Goal: Browse casually

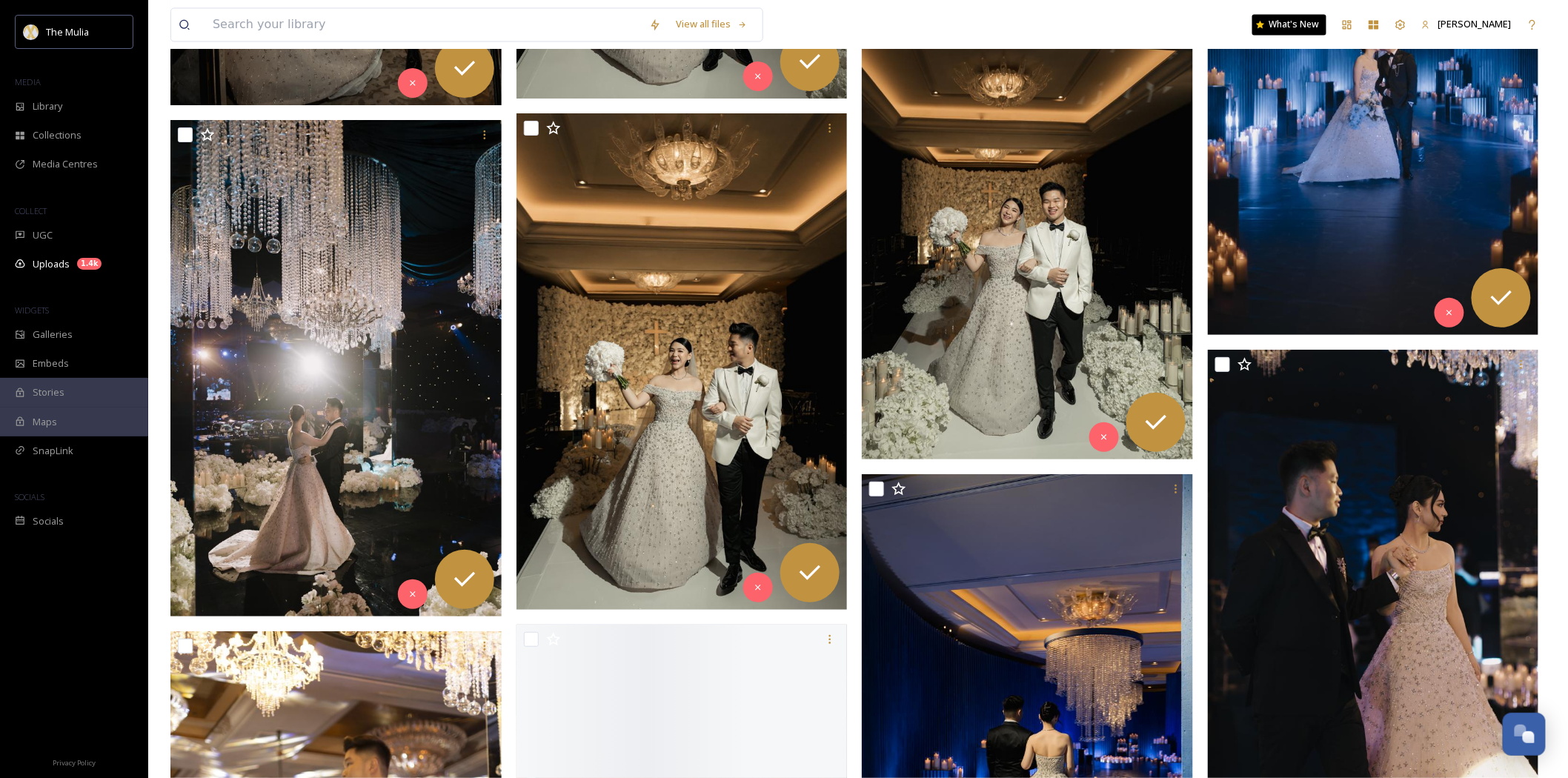
scroll to position [6173, 0]
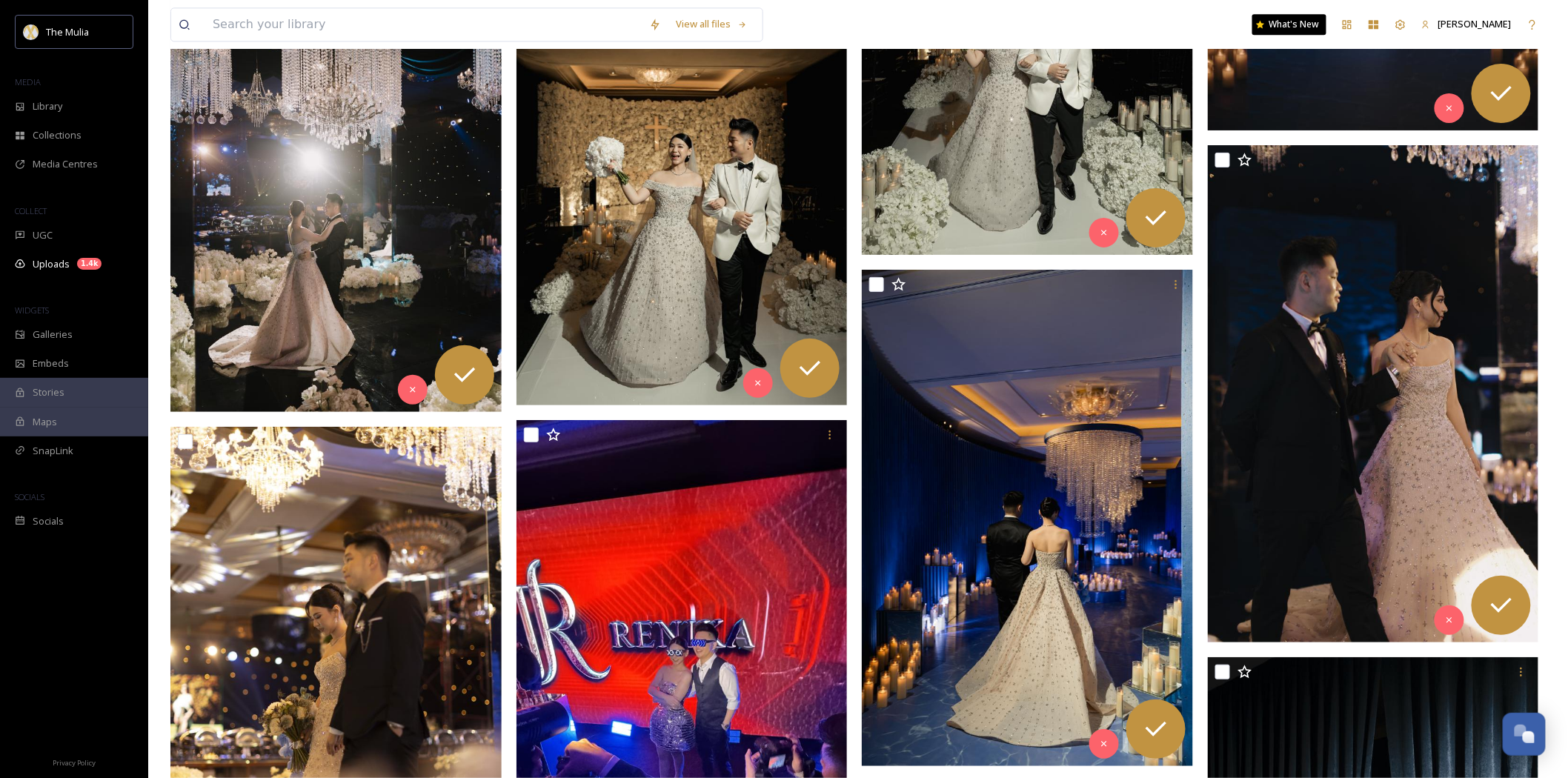
click at [334, 233] on img at bounding box center [335, 164] width 331 height 497
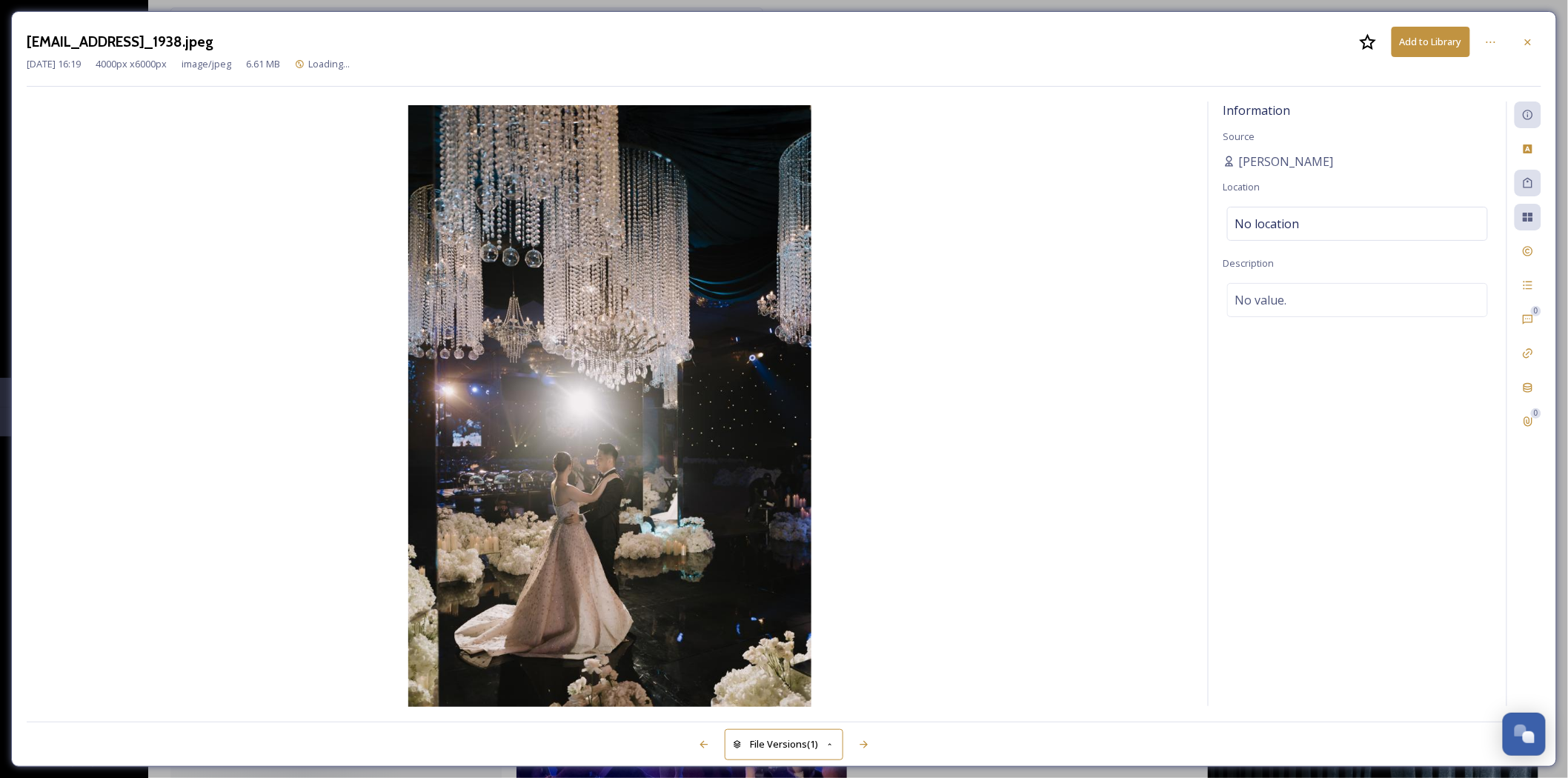
scroll to position [5661, 0]
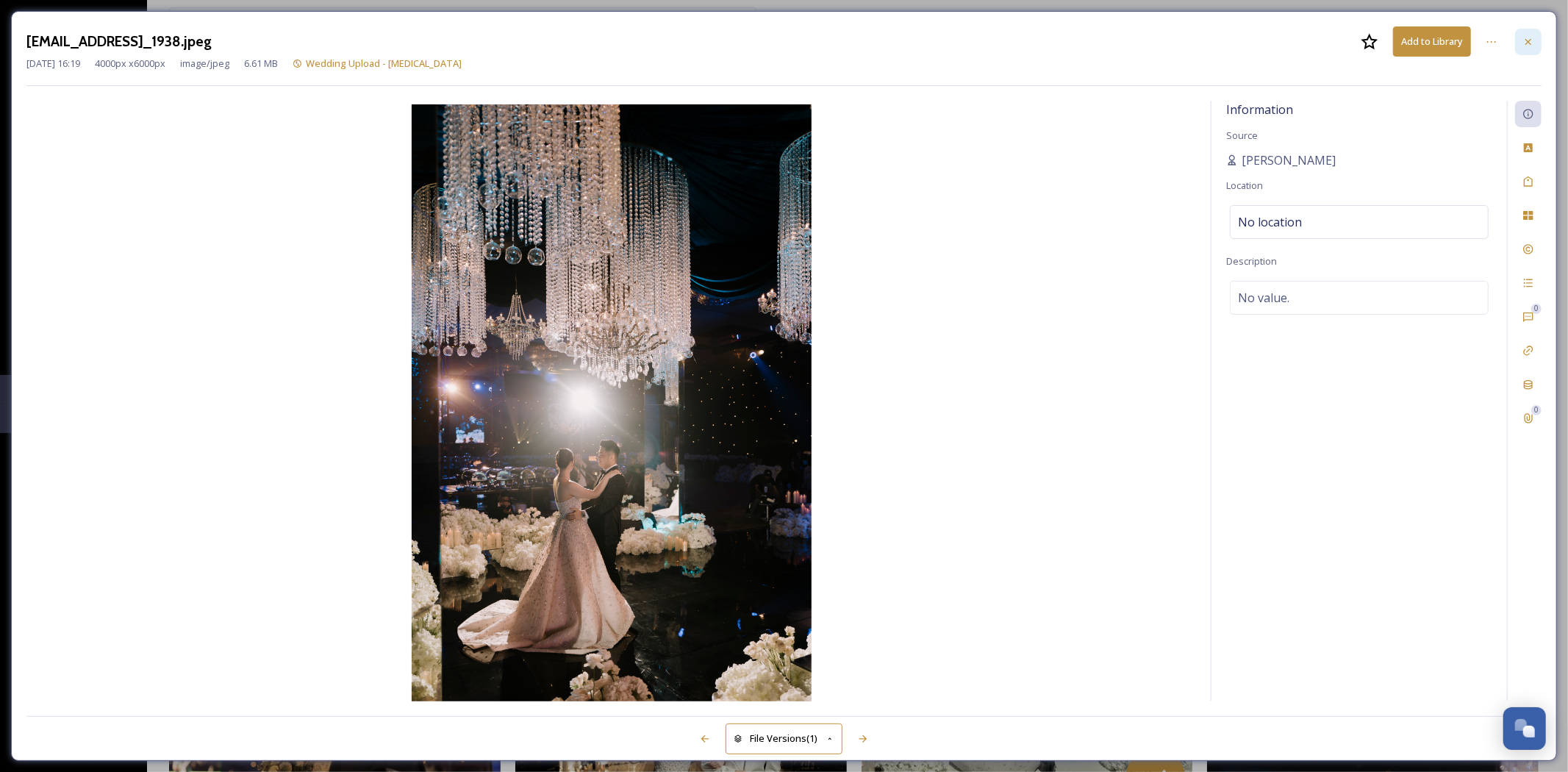
click at [1531, 43] on icon at bounding box center [1529, 41] width 6 height 6
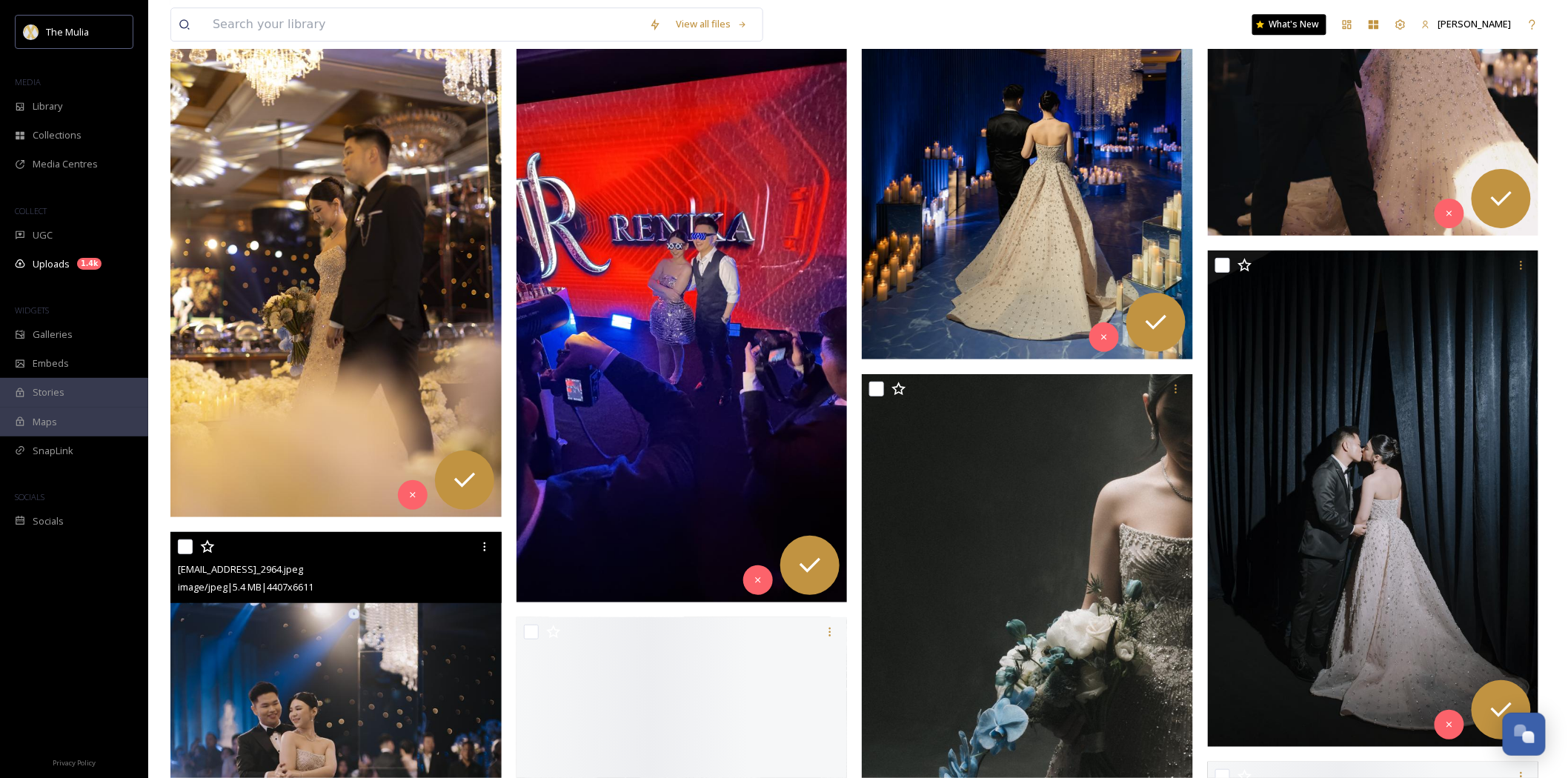
scroll to position [6767, 0]
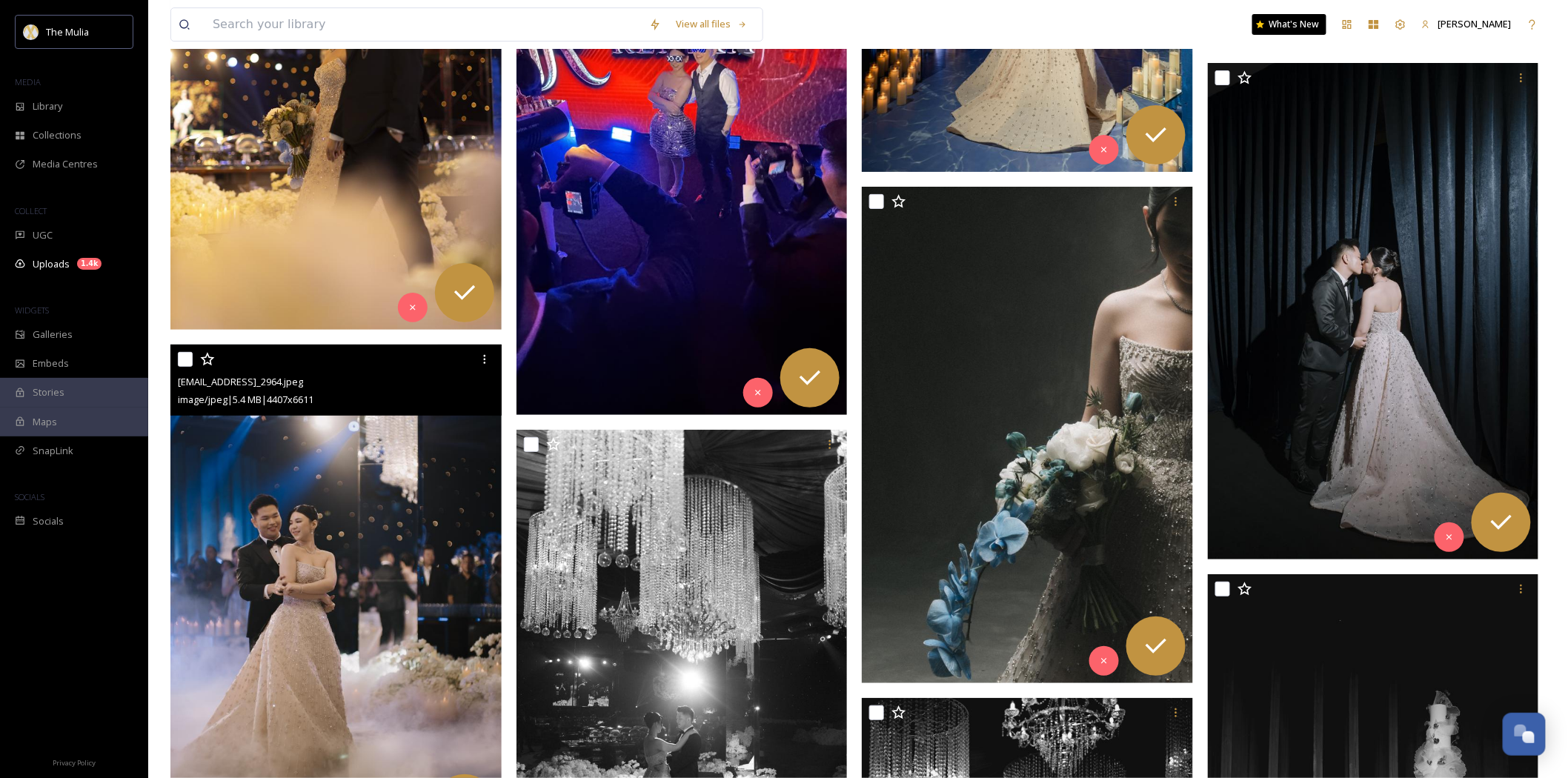
click at [434, 597] on img at bounding box center [335, 594] width 331 height 497
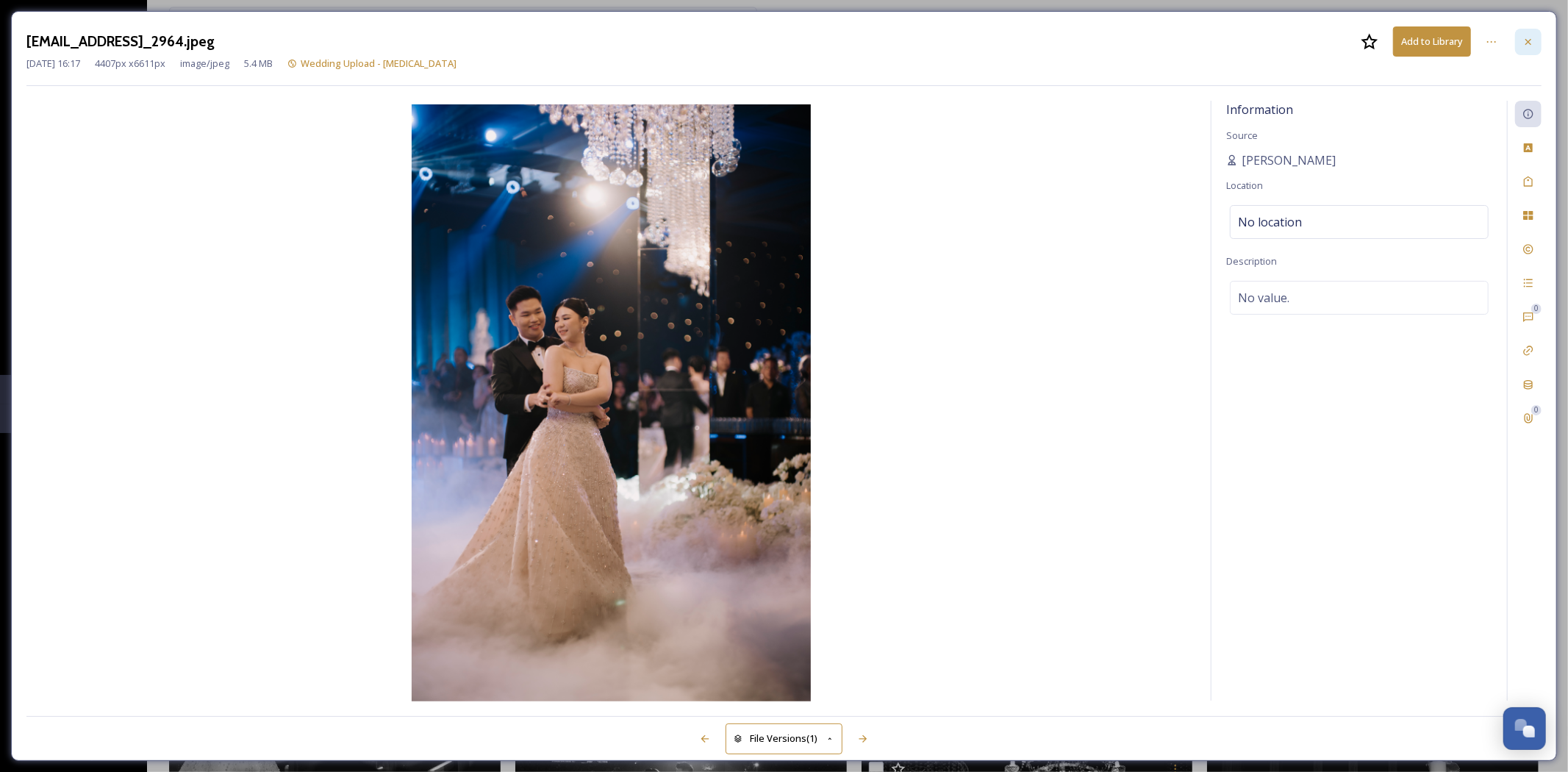
click at [1534, 39] on icon at bounding box center [1528, 41] width 11 height 11
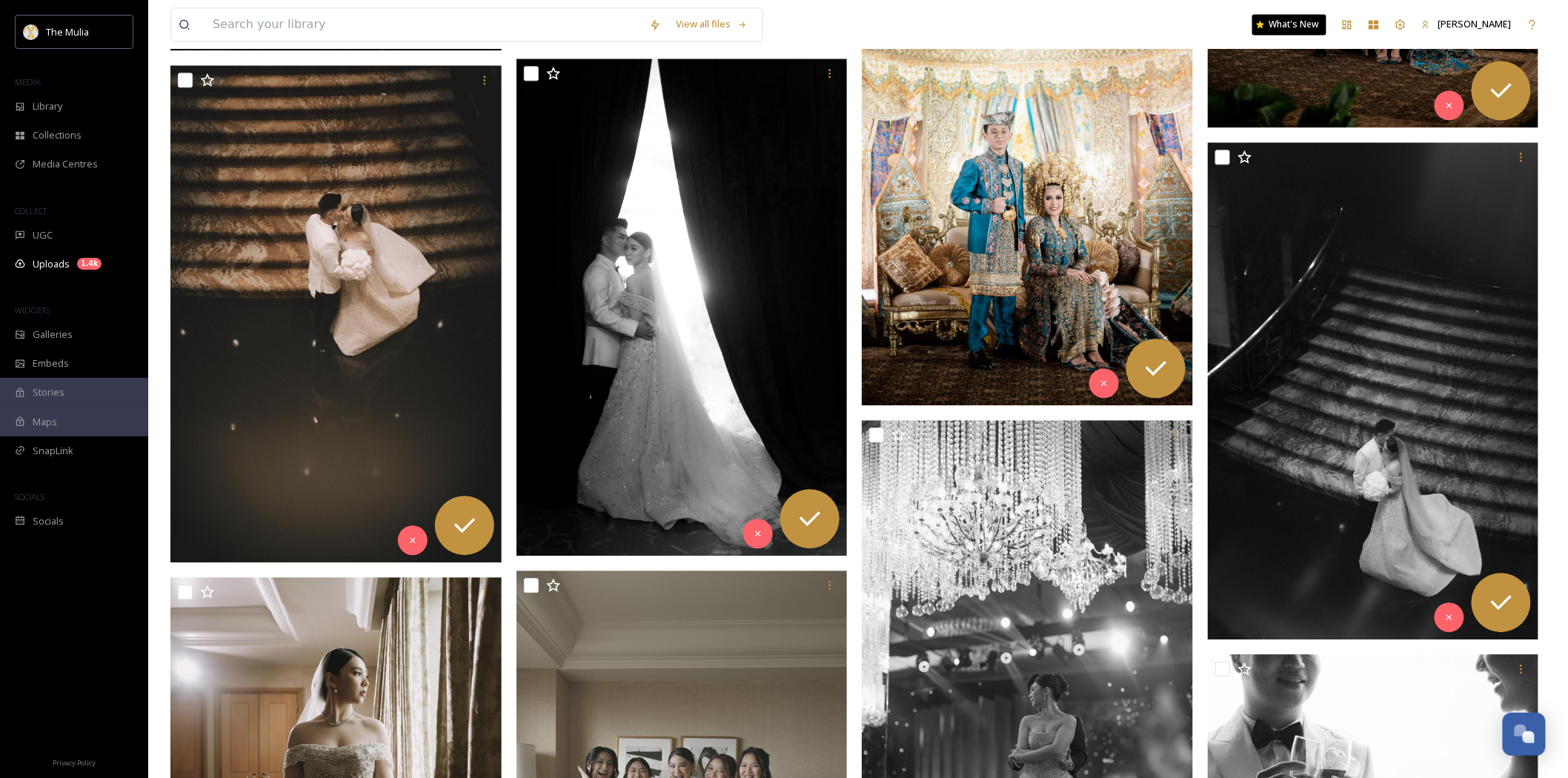
scroll to position [1582, 0]
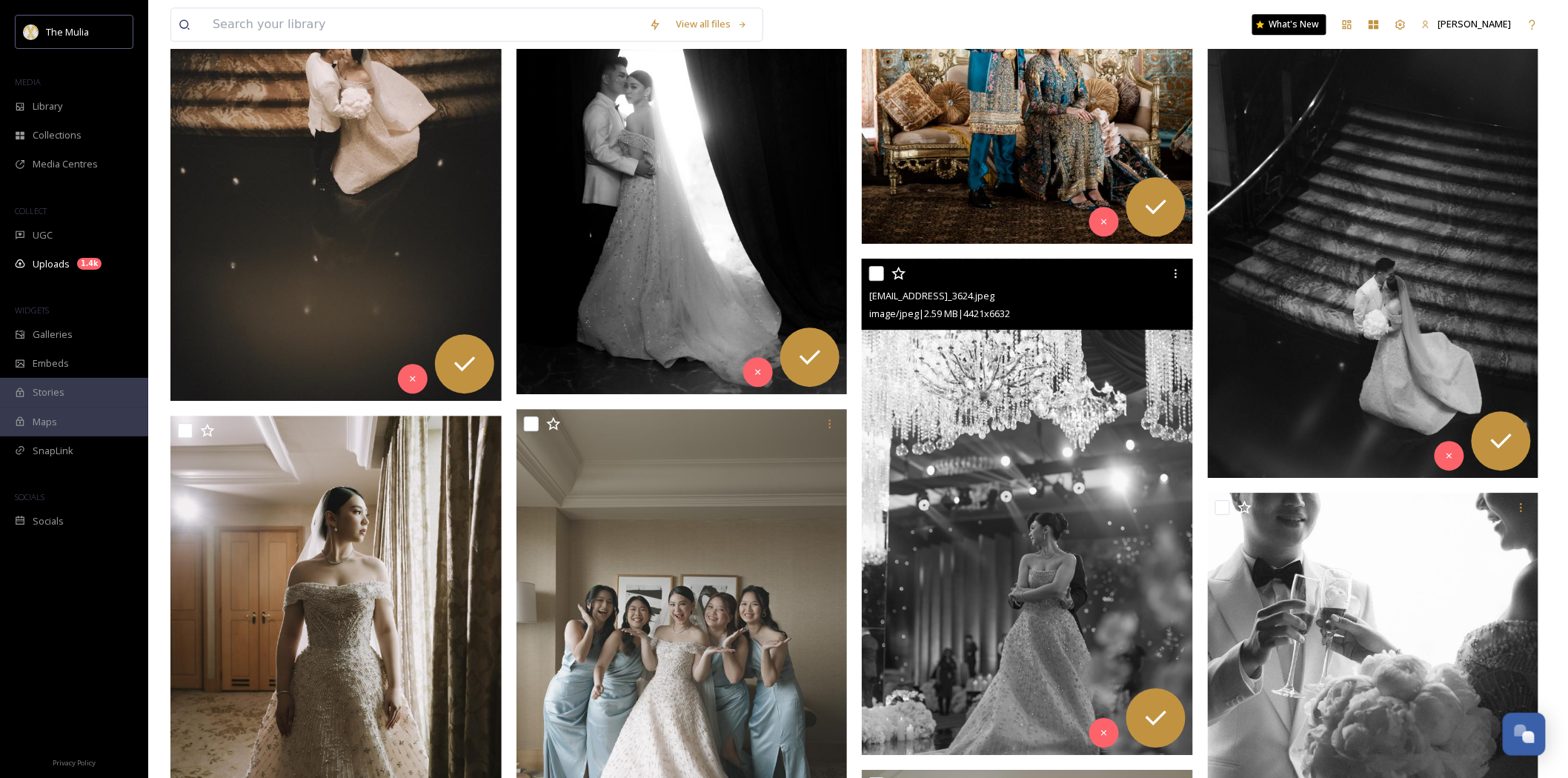
click at [1041, 483] on img at bounding box center [1027, 507] width 331 height 497
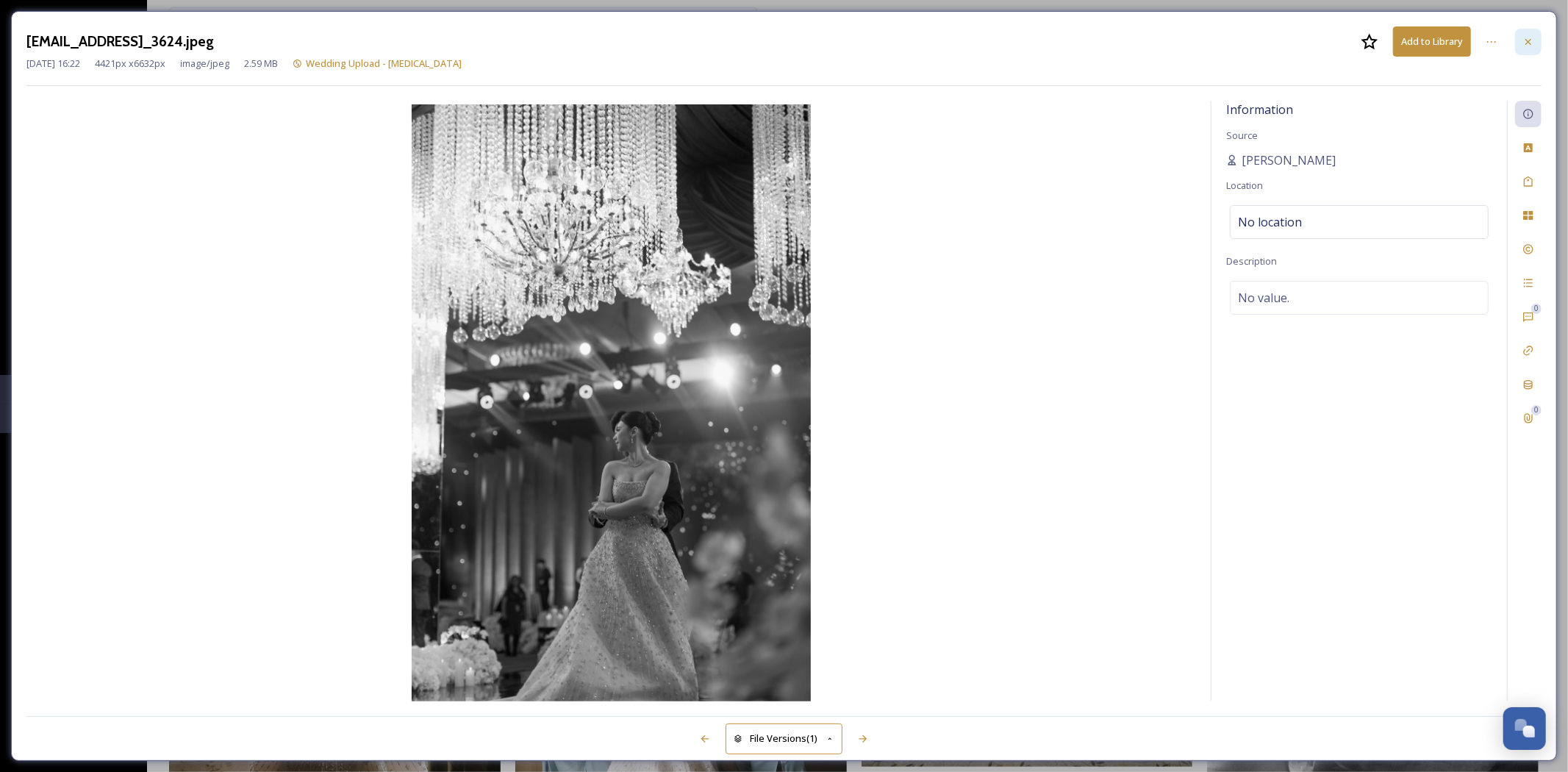
click at [1526, 40] on icon at bounding box center [1528, 41] width 11 height 11
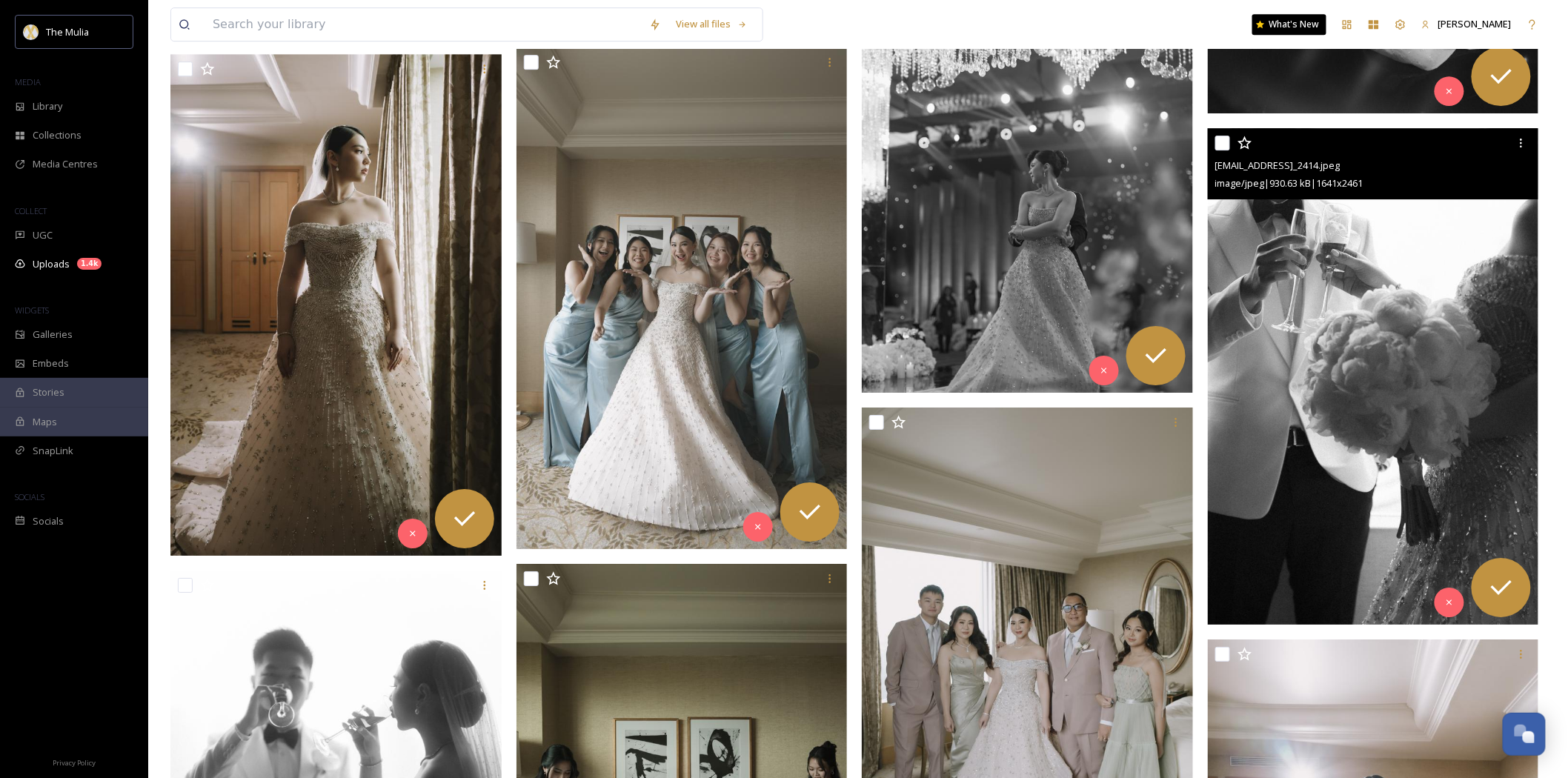
scroll to position [1994, 0]
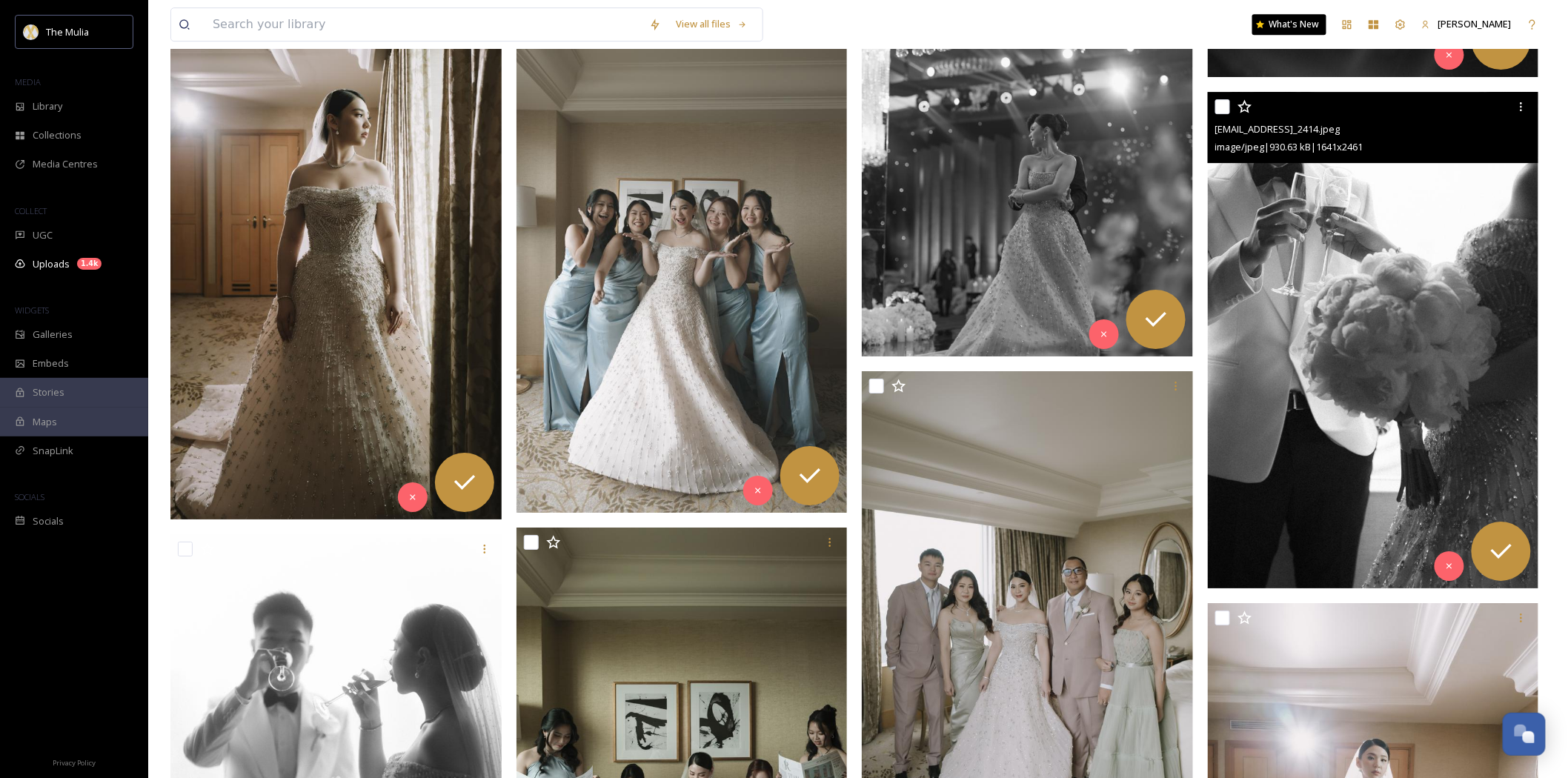
click at [1384, 345] on img at bounding box center [1373, 340] width 331 height 497
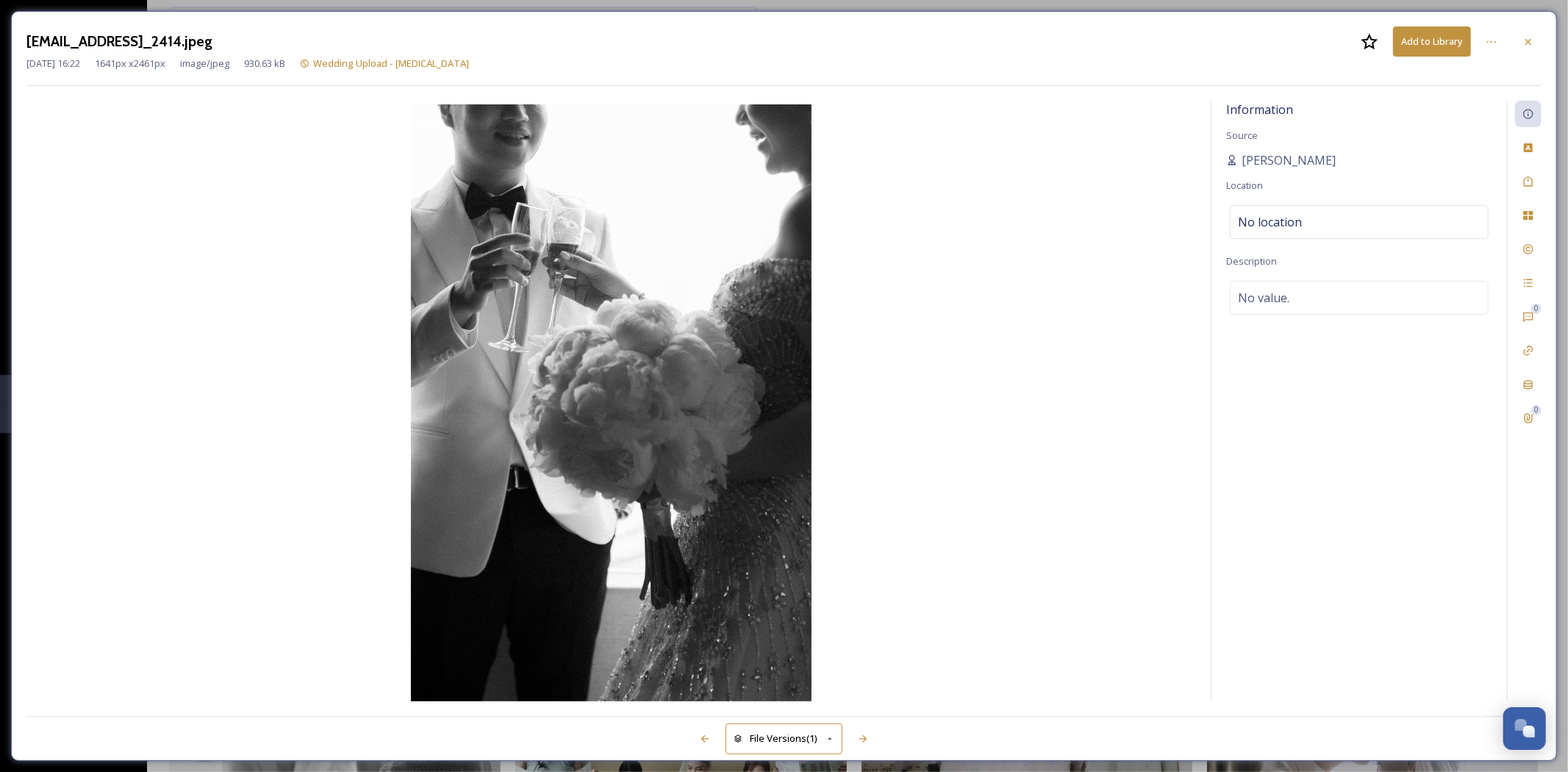
click at [1535, 38] on div at bounding box center [1529, 42] width 26 height 26
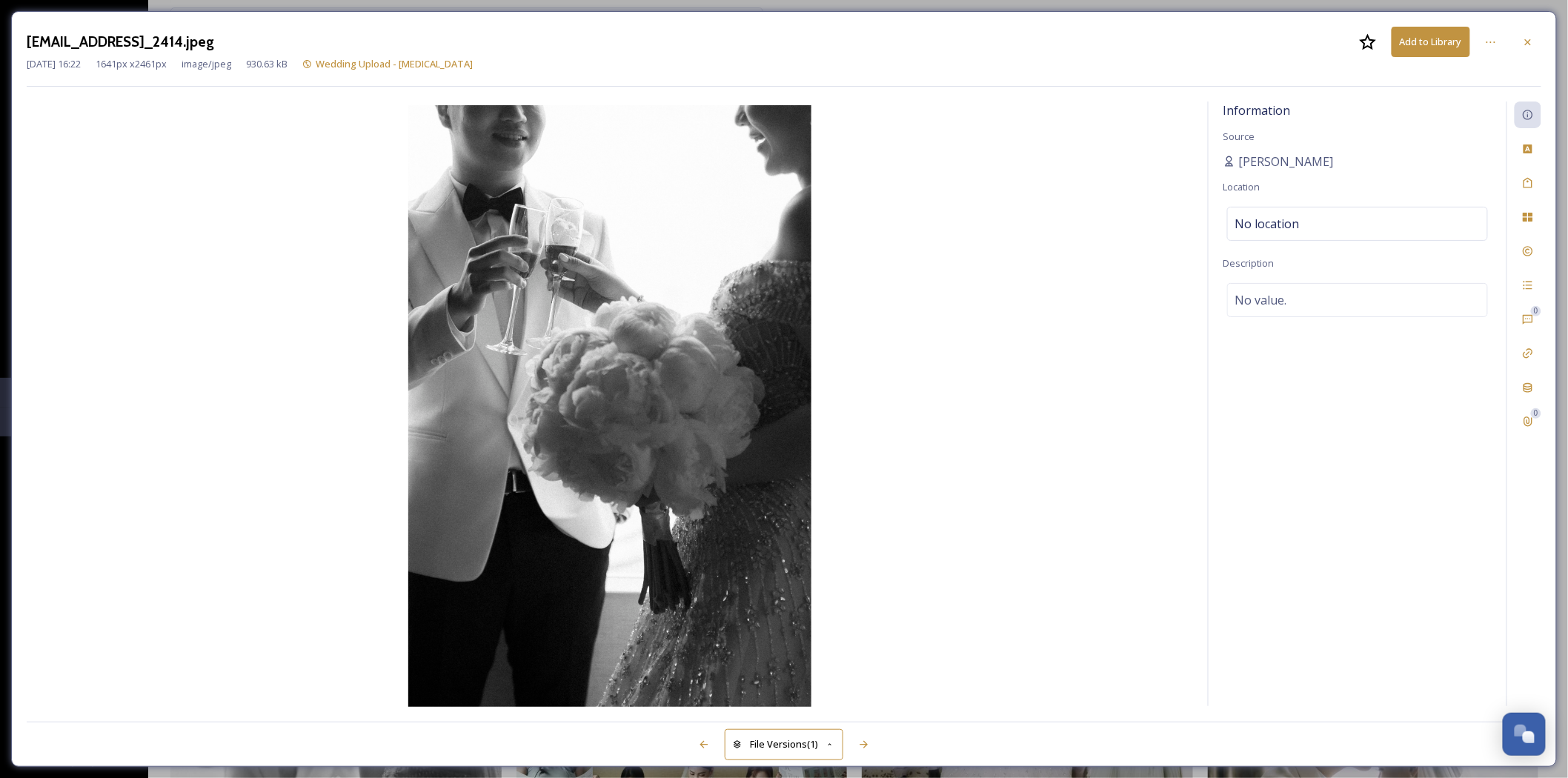
click at [1538, 38] on div "View all files What's New Monica Widodo" at bounding box center [858, 24] width 1376 height 49
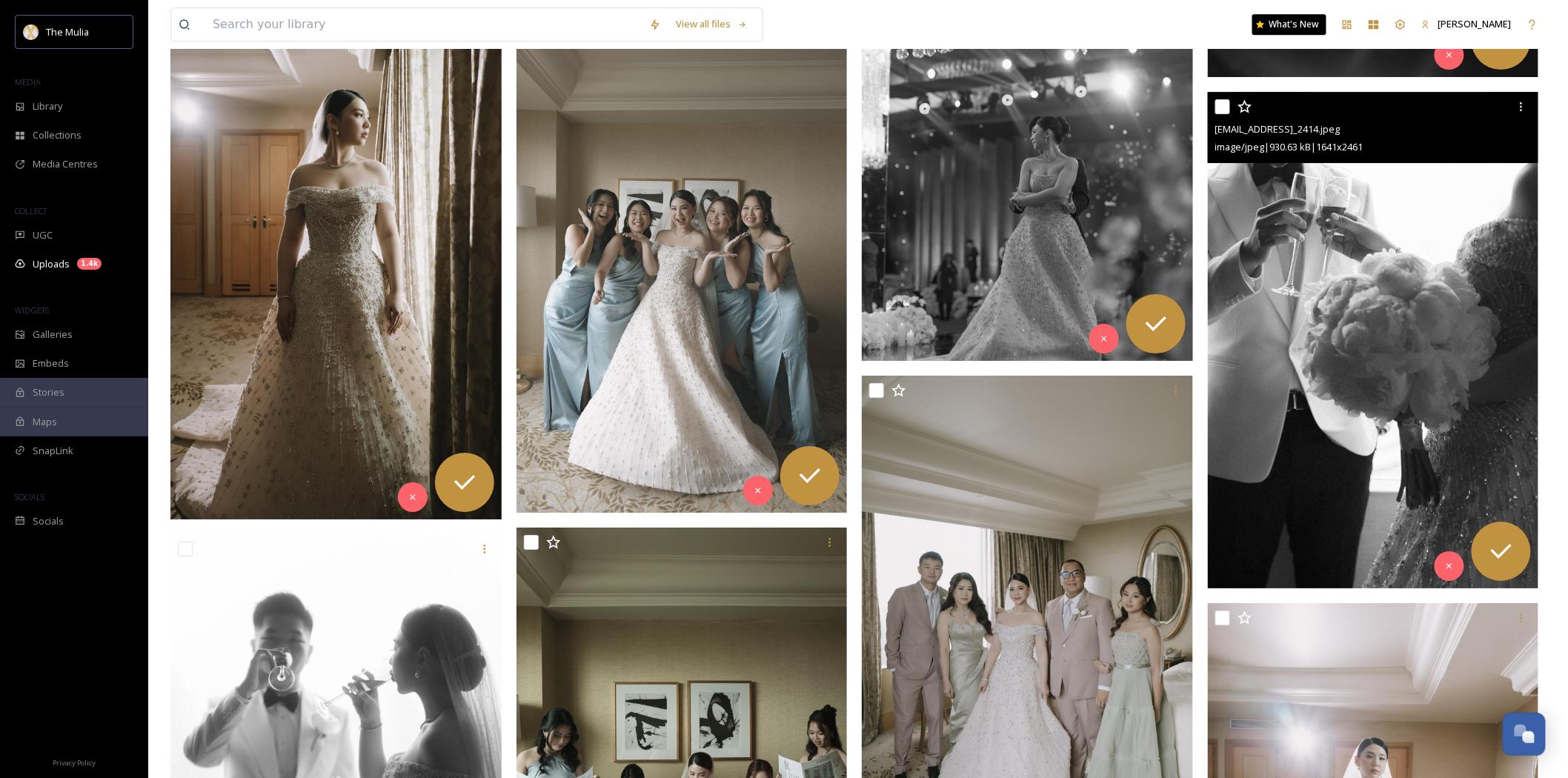
scroll to position [1664, 0]
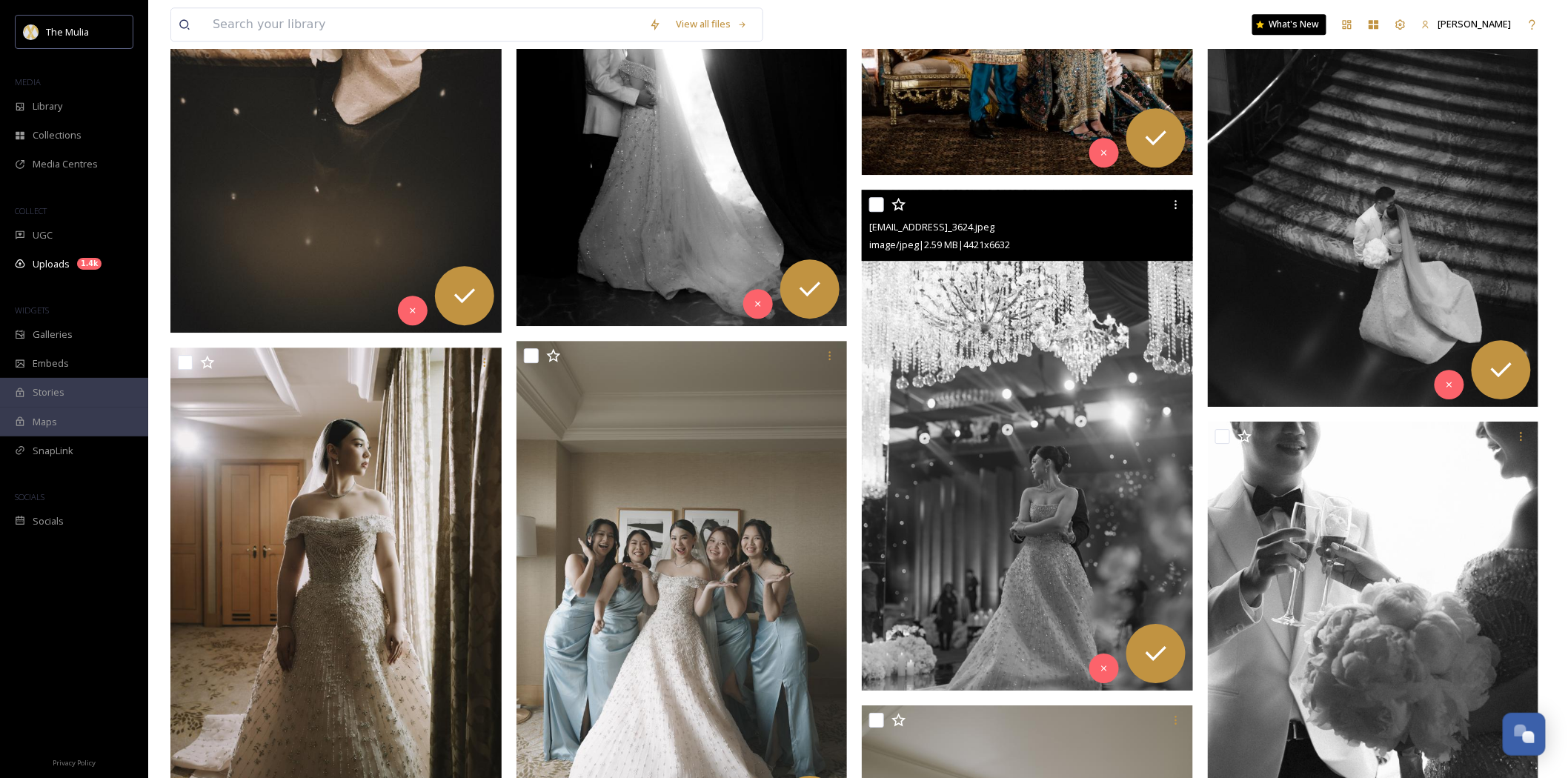
click at [1466, 183] on img at bounding box center [1373, 159] width 331 height 497
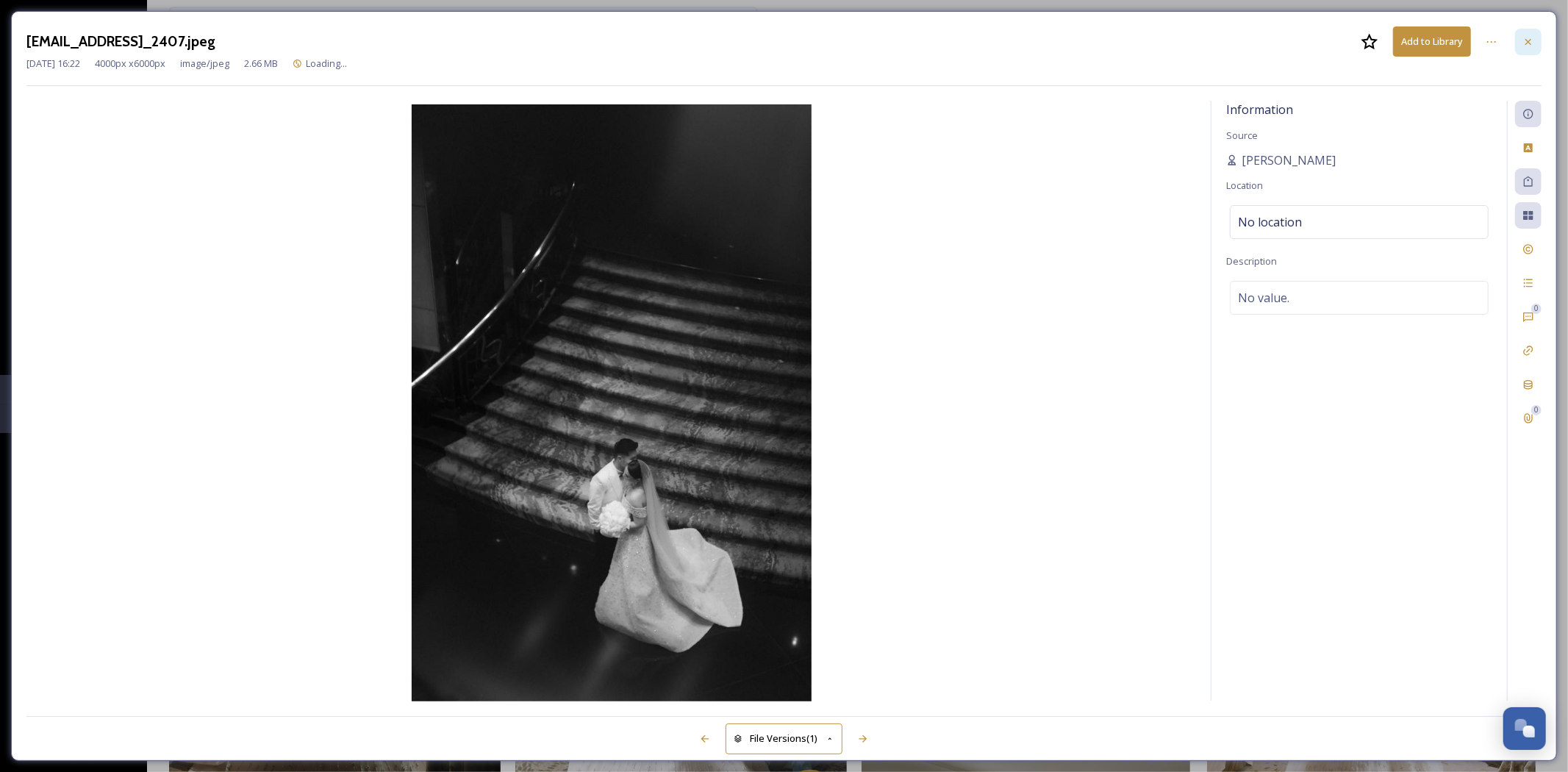
click at [1521, 40] on div at bounding box center [1529, 42] width 26 height 26
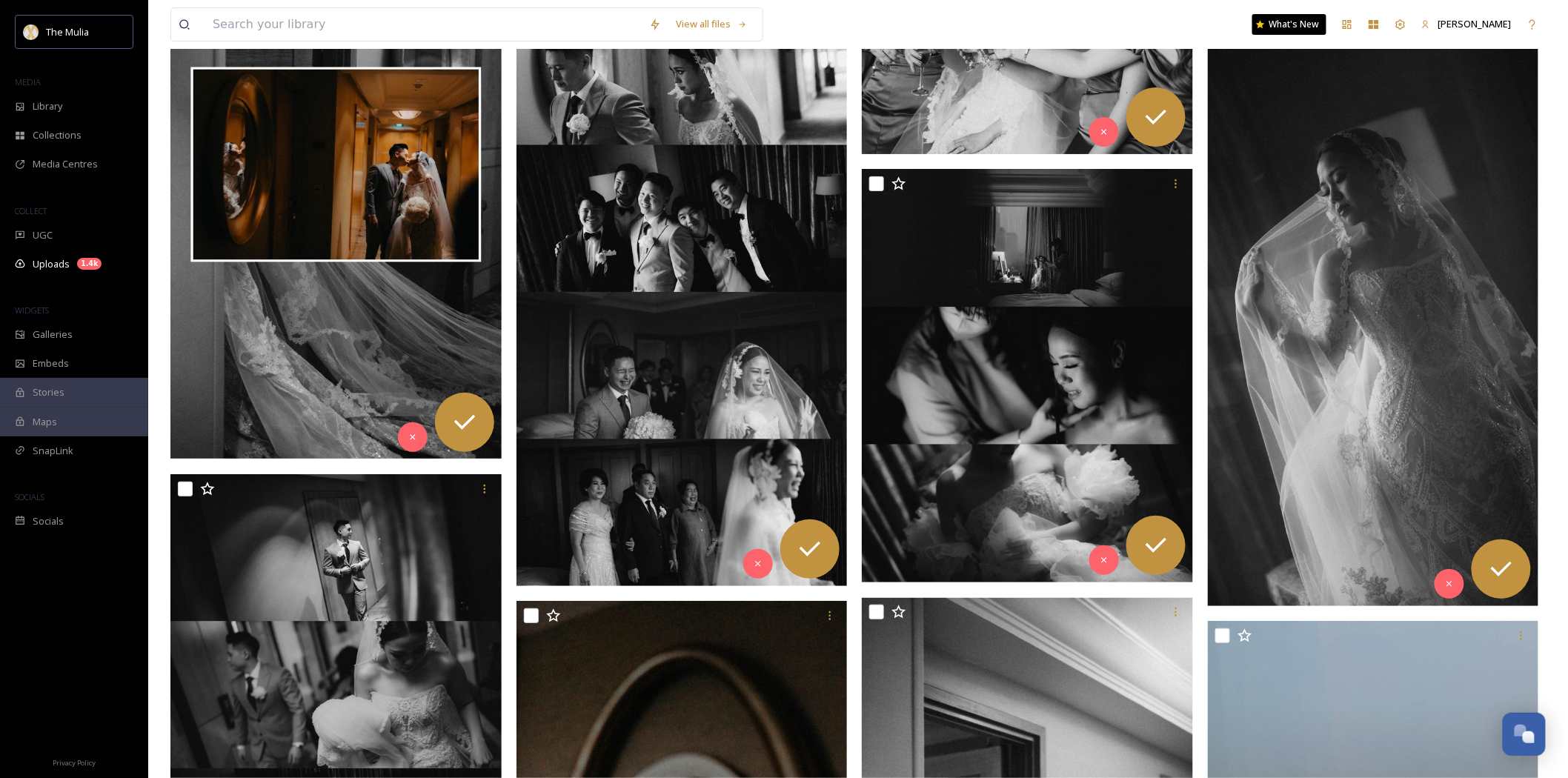
scroll to position [12035, 0]
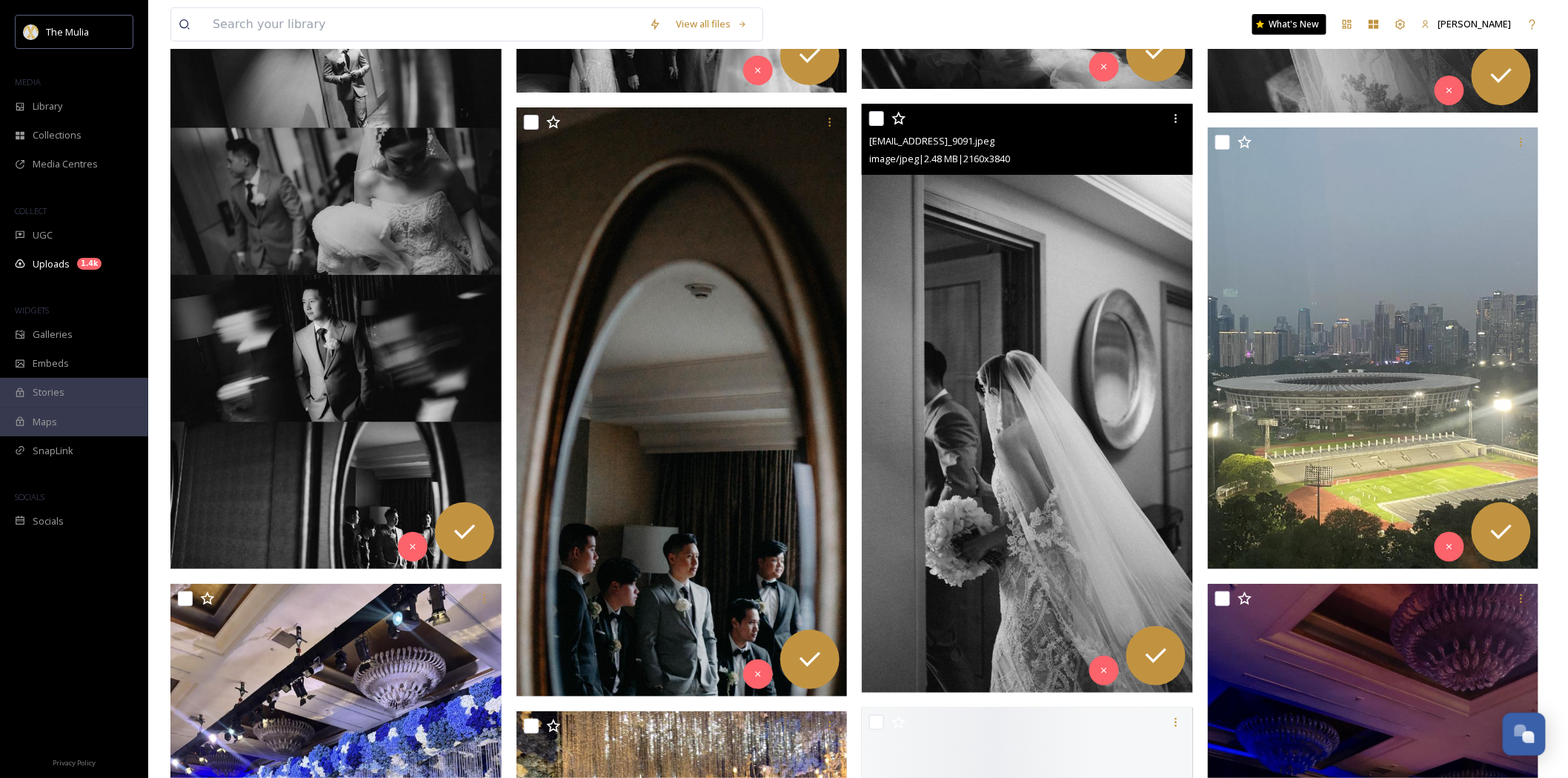
click at [1008, 359] on img at bounding box center [1027, 398] width 331 height 588
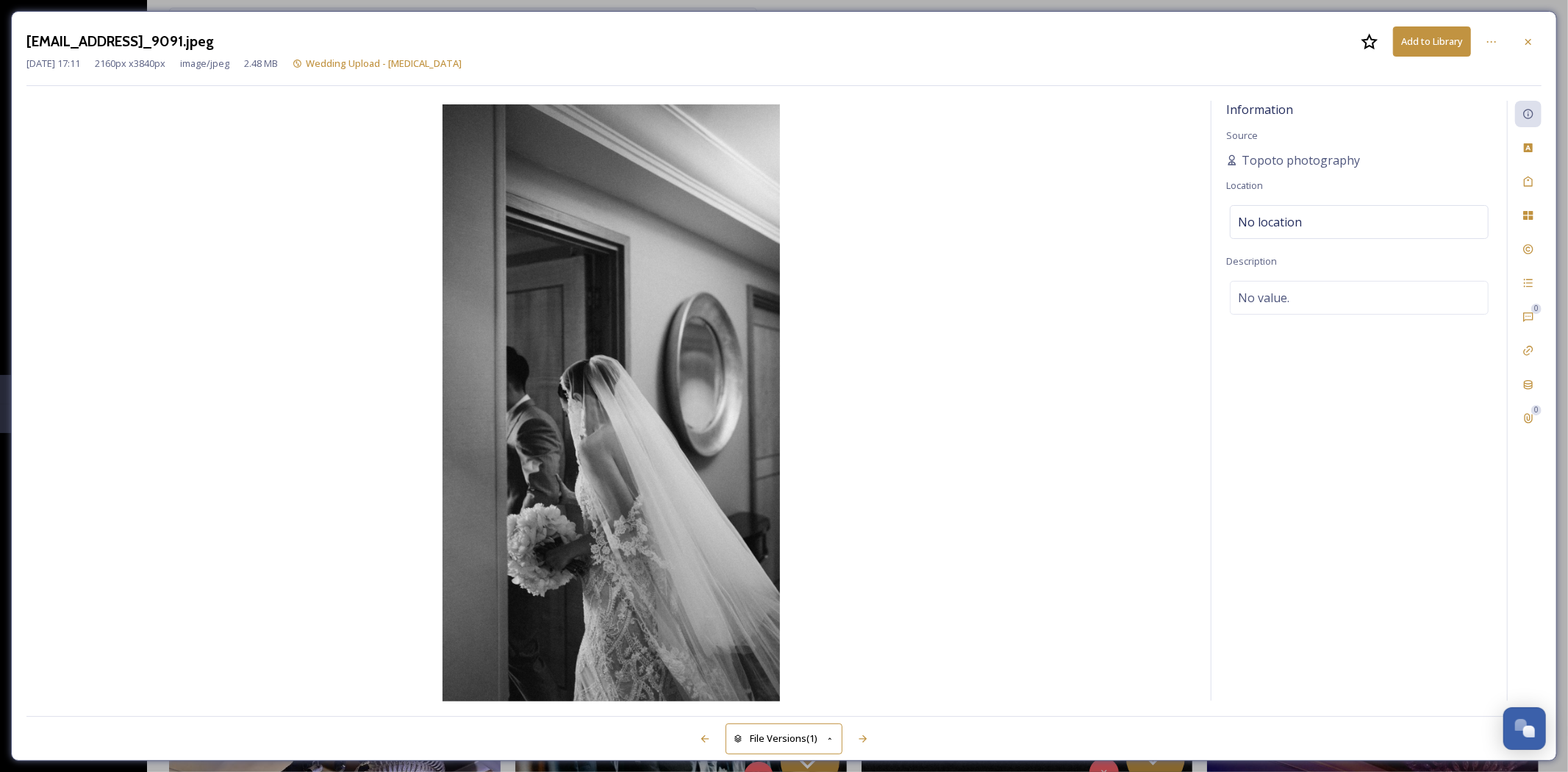
click at [1526, 46] on icon at bounding box center [1528, 41] width 11 height 11
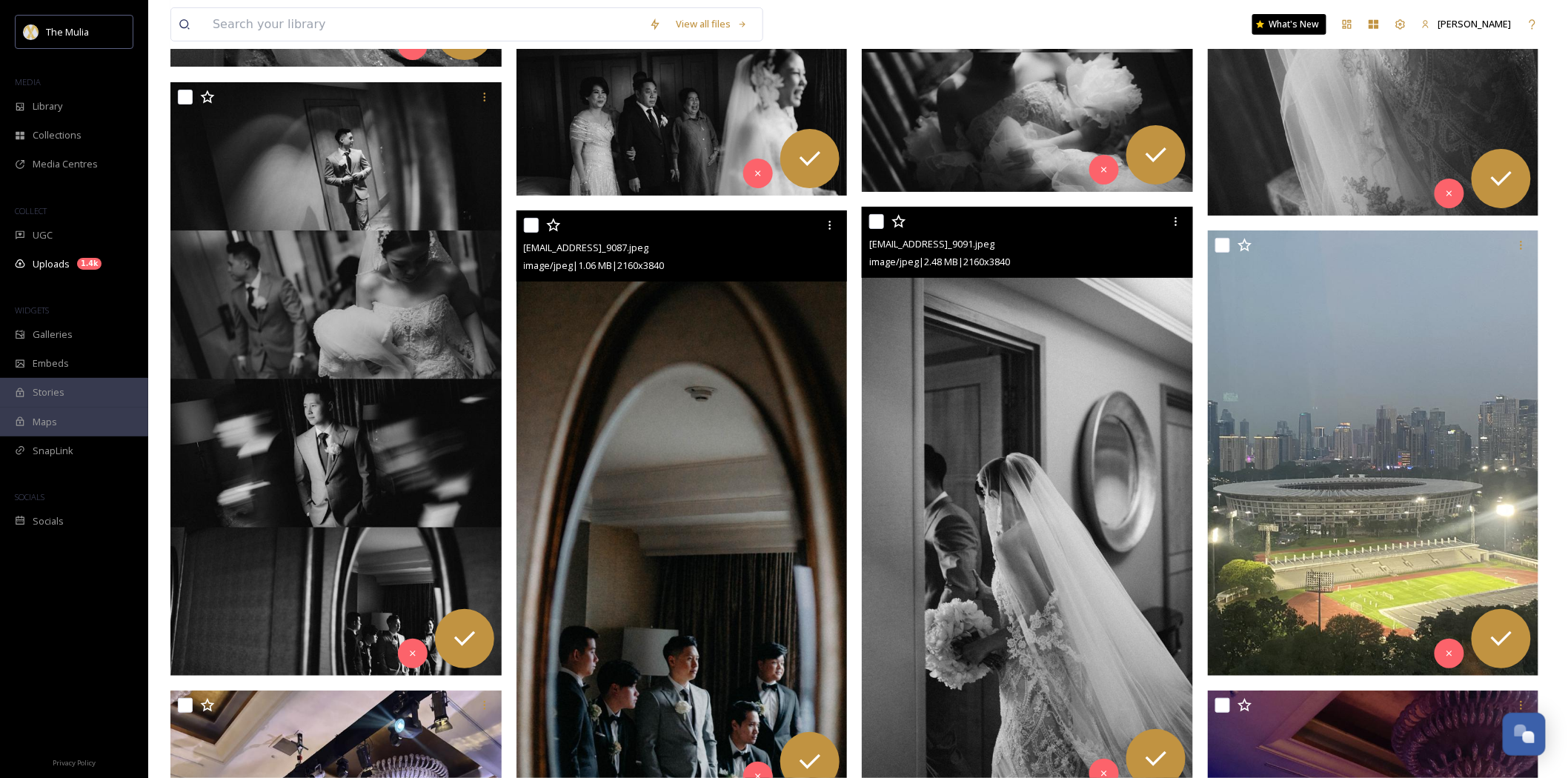
click at [450, 285] on img at bounding box center [337, 378] width 334 height 594
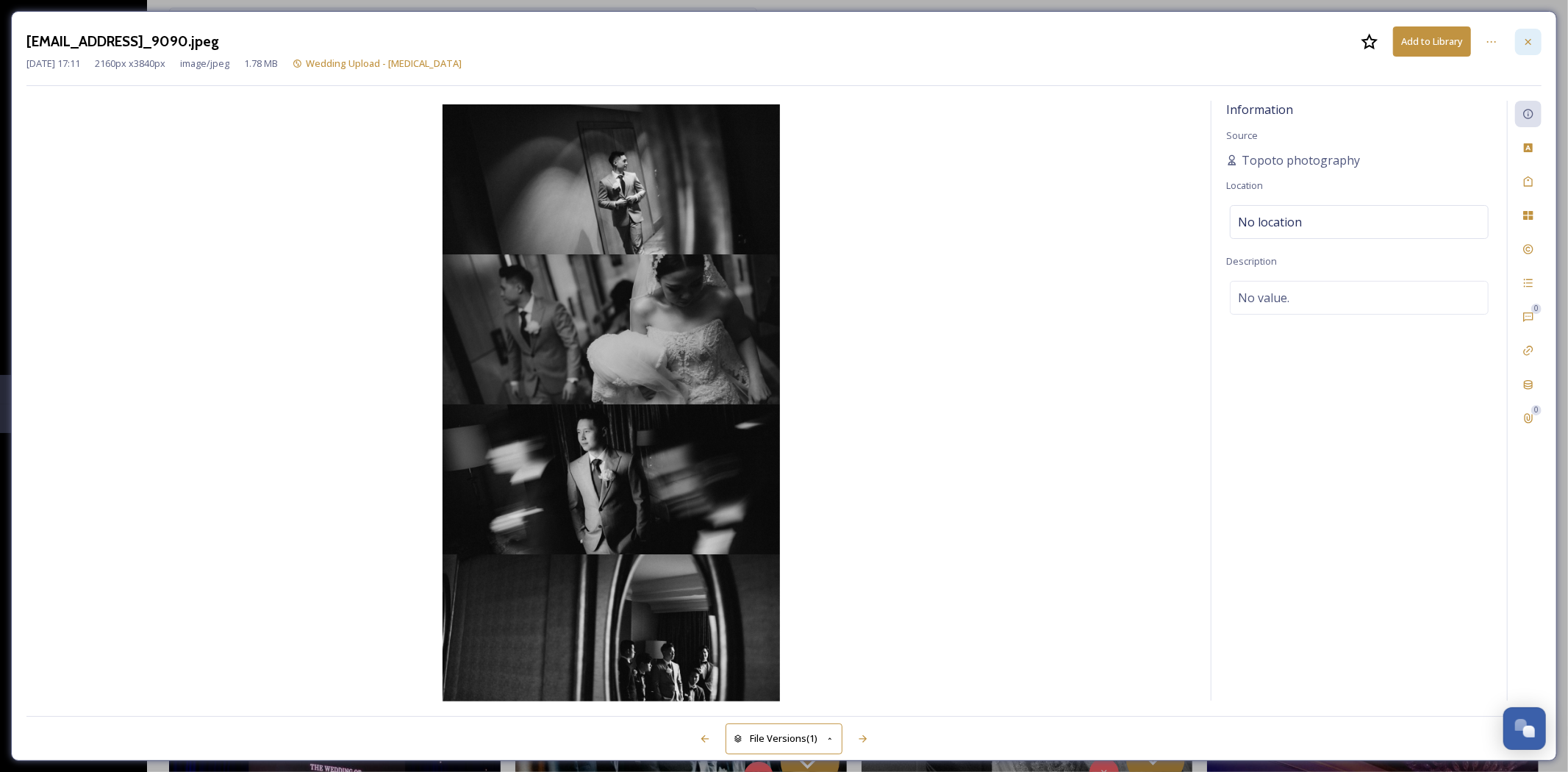
click at [1532, 39] on icon at bounding box center [1528, 41] width 11 height 11
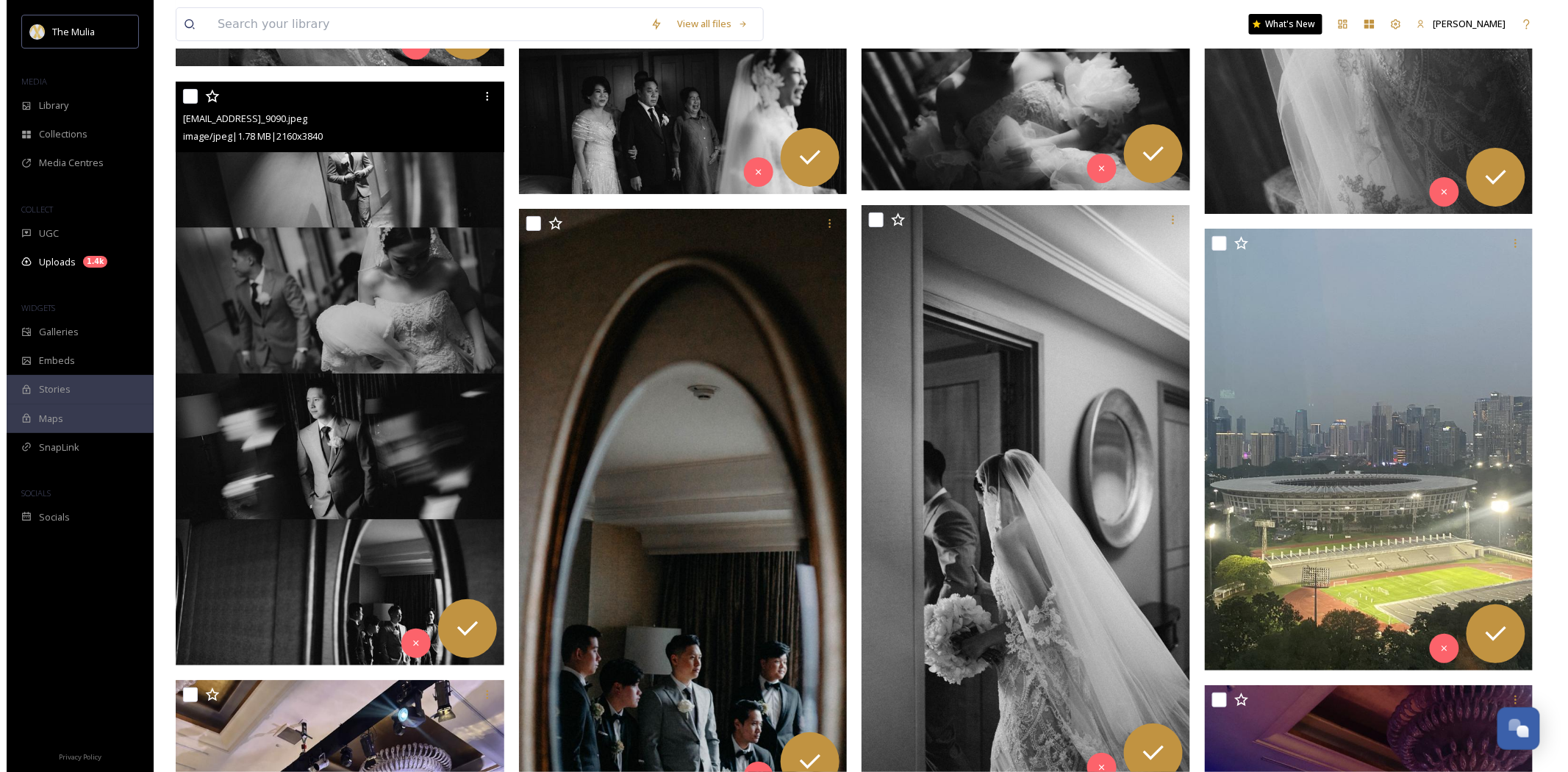
scroll to position [11616, 0]
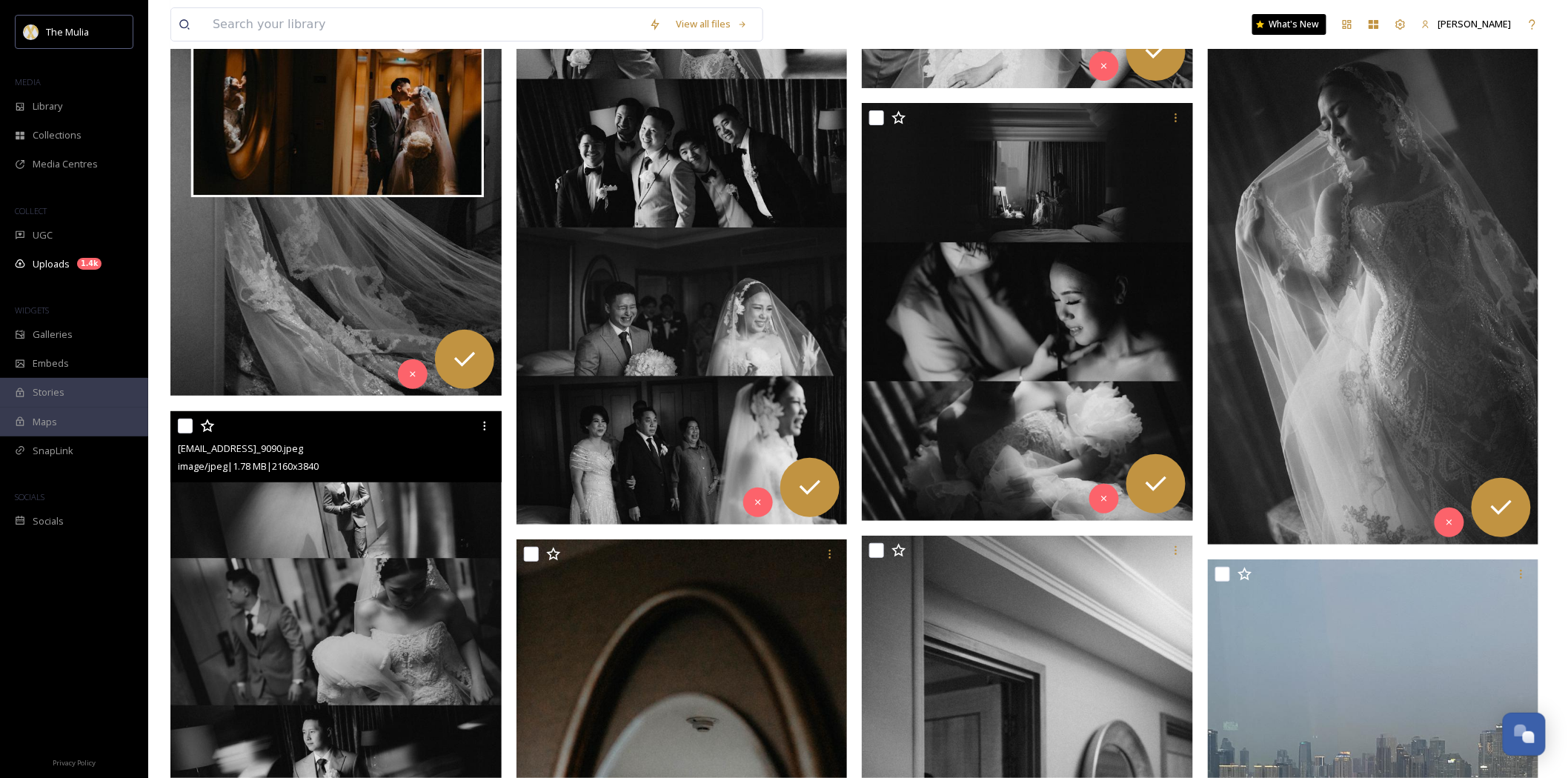
click at [1372, 206] on img at bounding box center [1375, 247] width 334 height 594
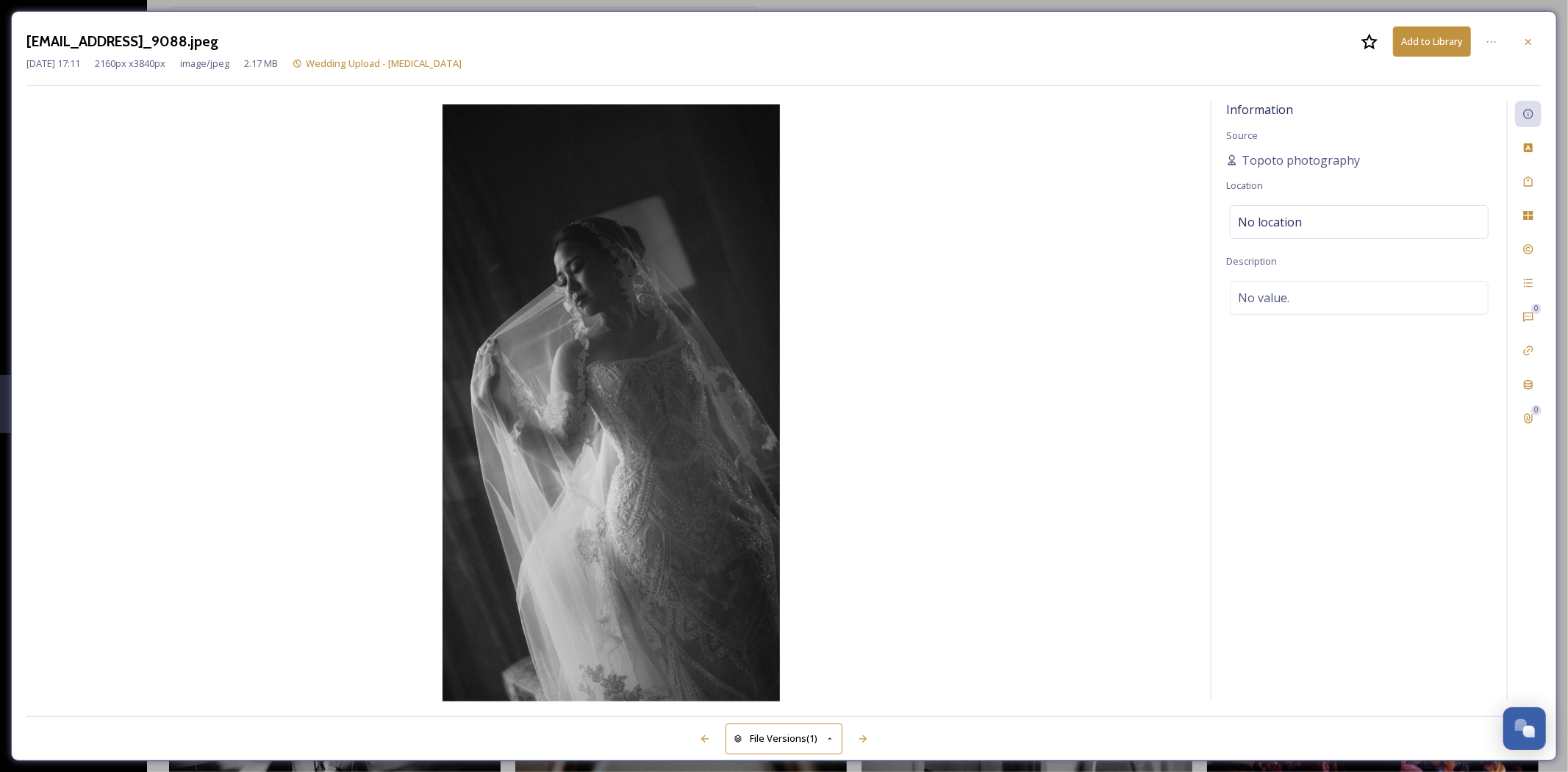
click at [1536, 44] on div at bounding box center [1529, 42] width 26 height 26
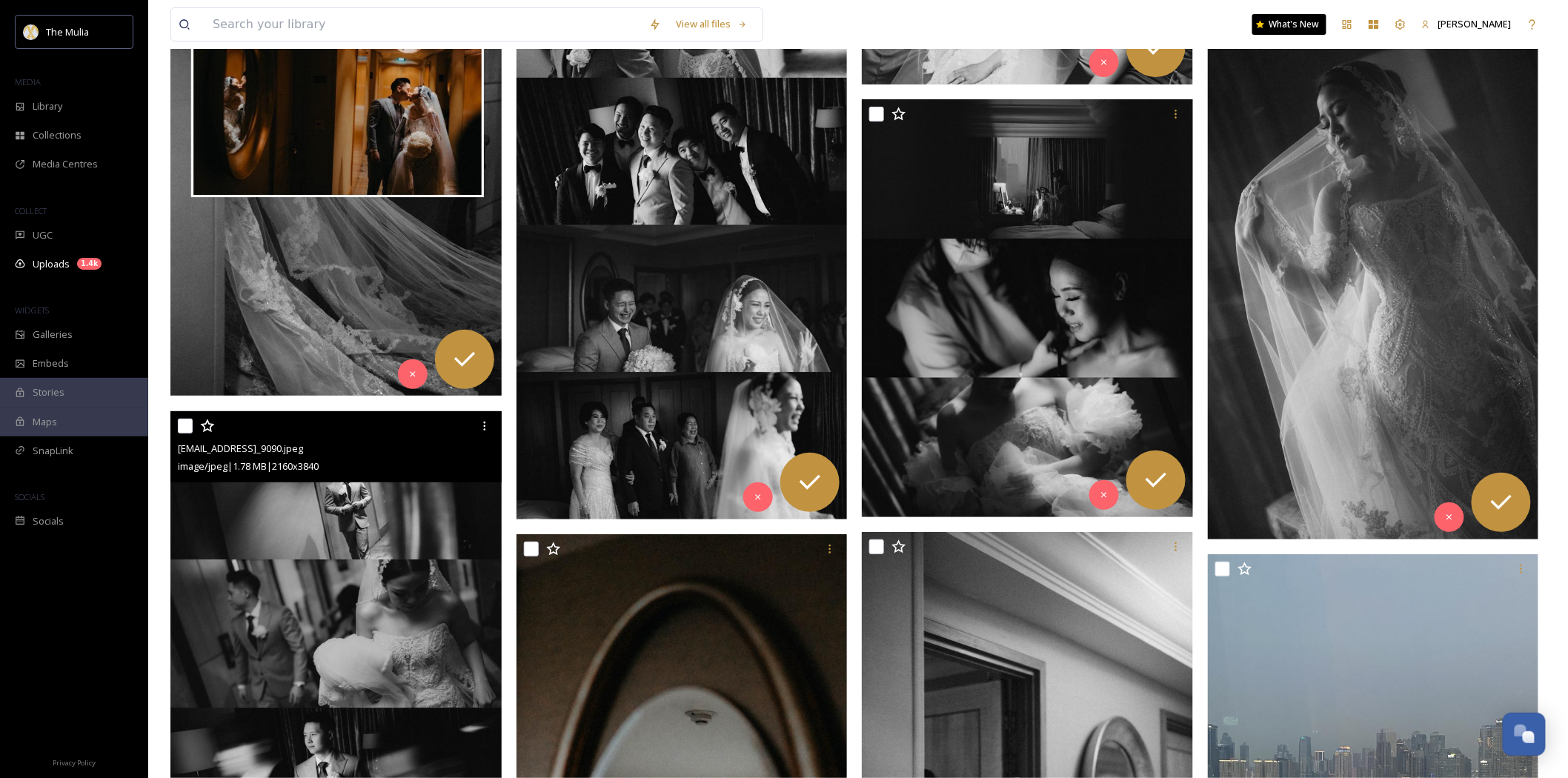
click at [1509, 137] on img at bounding box center [1373, 244] width 331 height 588
